Goal: Find specific fact

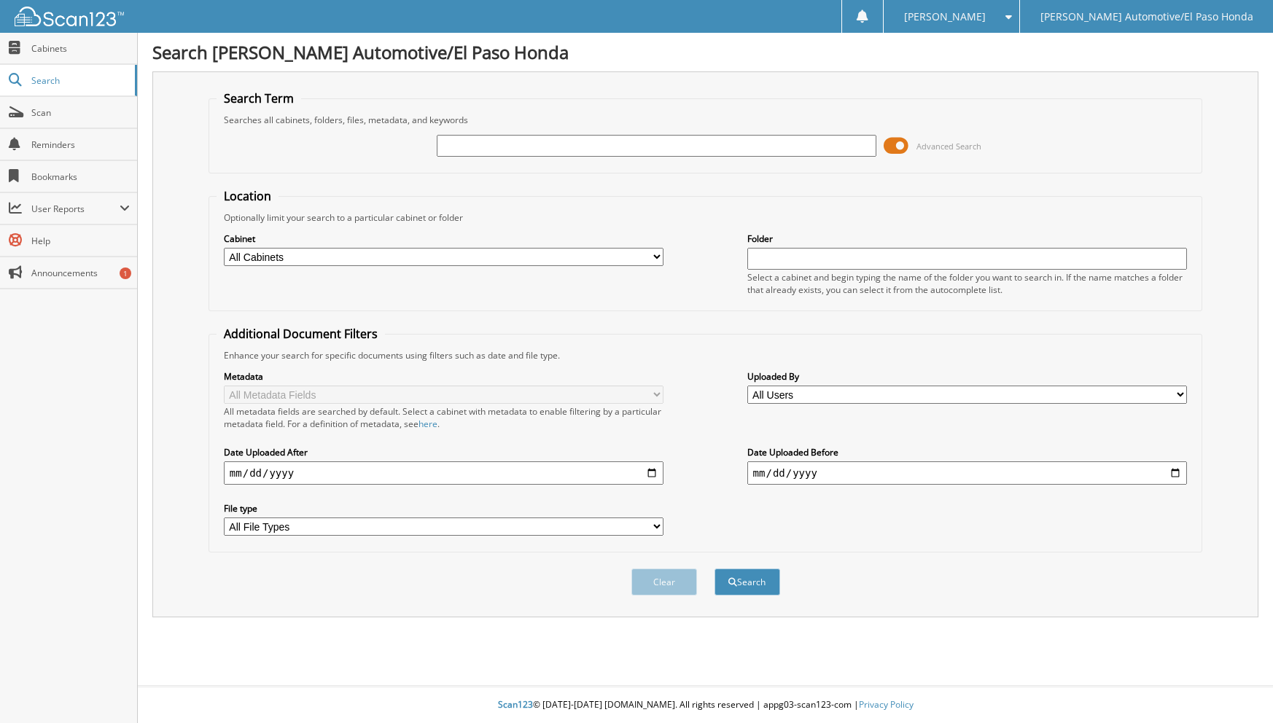
click at [545, 143] on input "text" at bounding box center [657, 146] width 440 height 22
type input "50211b"
click at [736, 594] on button "Search" at bounding box center [747, 582] width 66 height 27
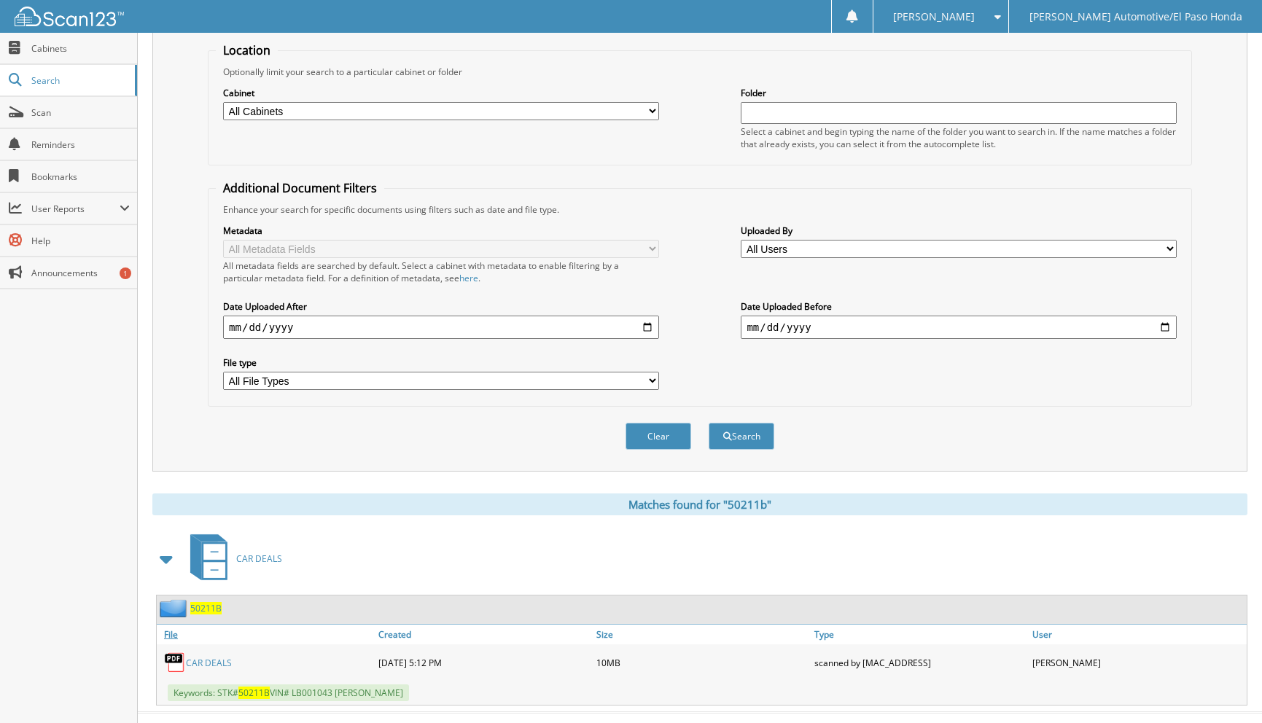
scroll to position [173, 0]
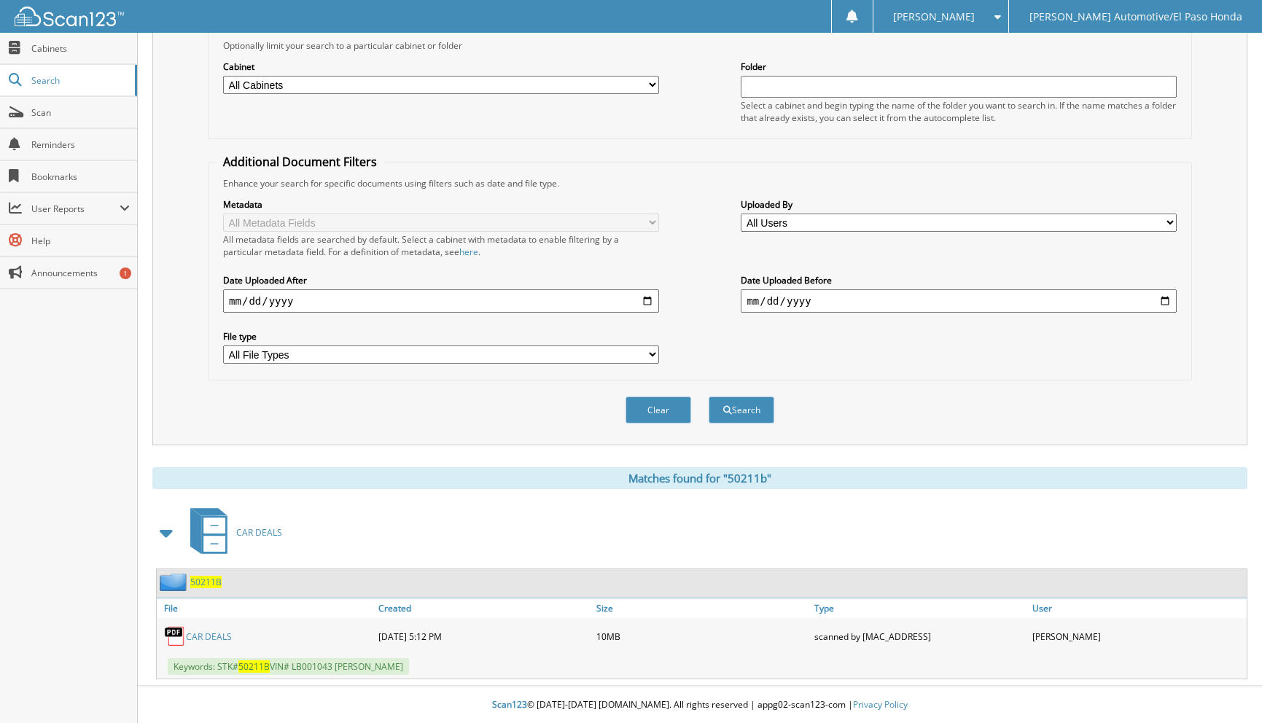
click at [216, 633] on link "CAR DEALS" at bounding box center [209, 636] width 46 height 12
click at [215, 581] on span "50211B" at bounding box center [205, 582] width 31 height 12
